Goal: Navigation & Orientation: Go to known website

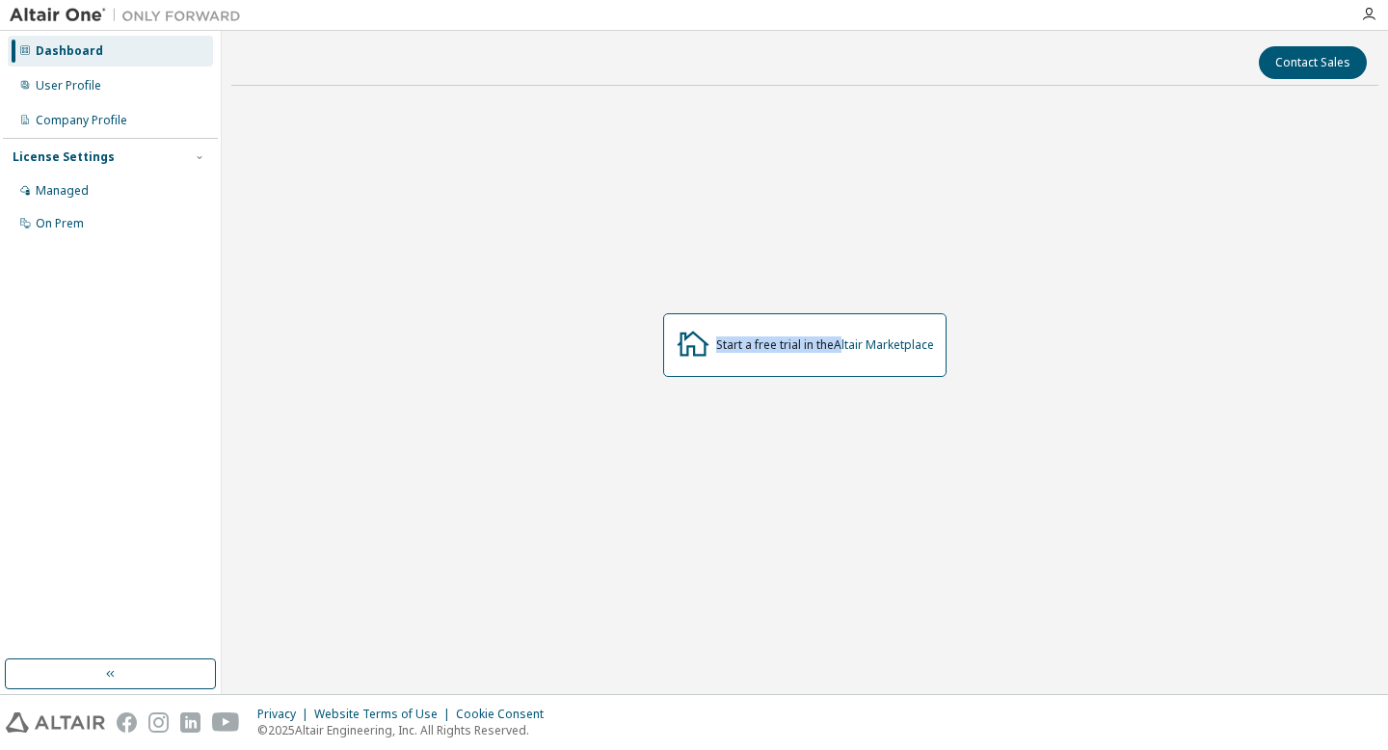
drag, startPoint x: 842, startPoint y: 332, endPoint x: 704, endPoint y: 316, distance: 139.7
click at [704, 316] on div "Start a free trial in the Altair Marketplace" at bounding box center [804, 345] width 283 height 64
